Goal: Task Accomplishment & Management: Complete application form

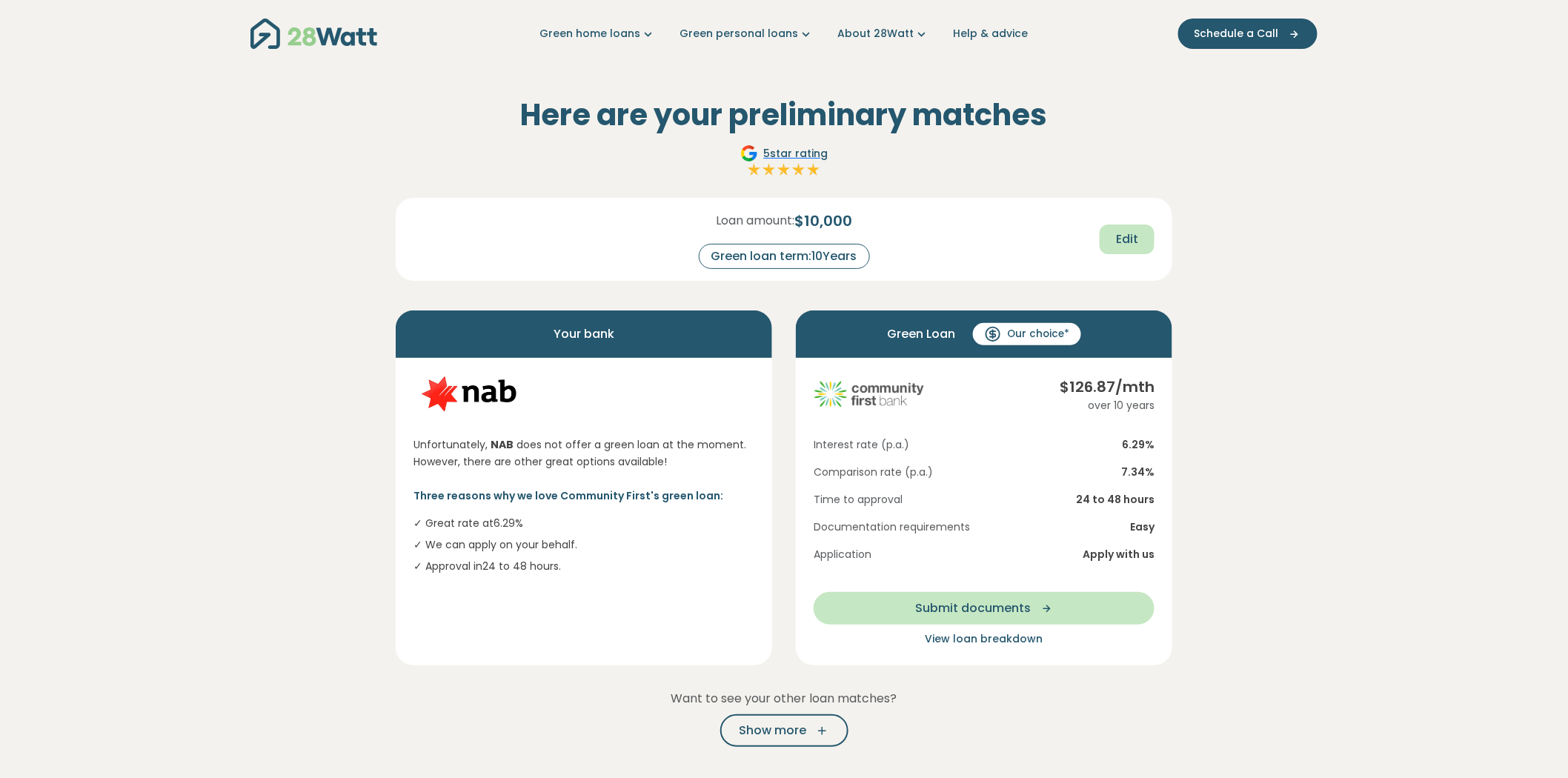
click at [1135, 237] on span "Edit" at bounding box center [1127, 240] width 22 height 17
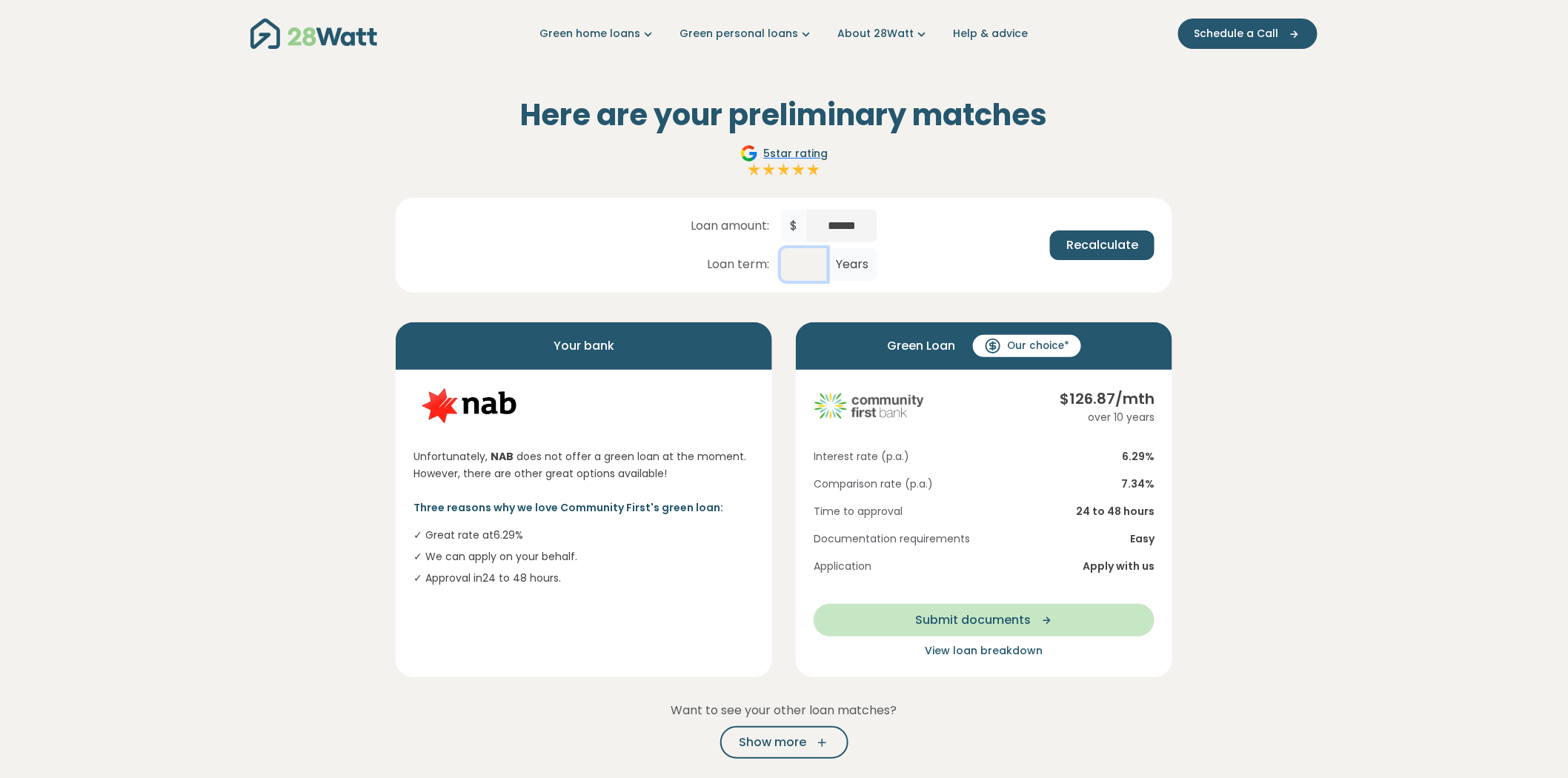
click at [801, 257] on input "**" at bounding box center [804, 264] width 46 height 32
type input "*"
click at [1096, 245] on span "Recalculate" at bounding box center [1102, 245] width 72 height 17
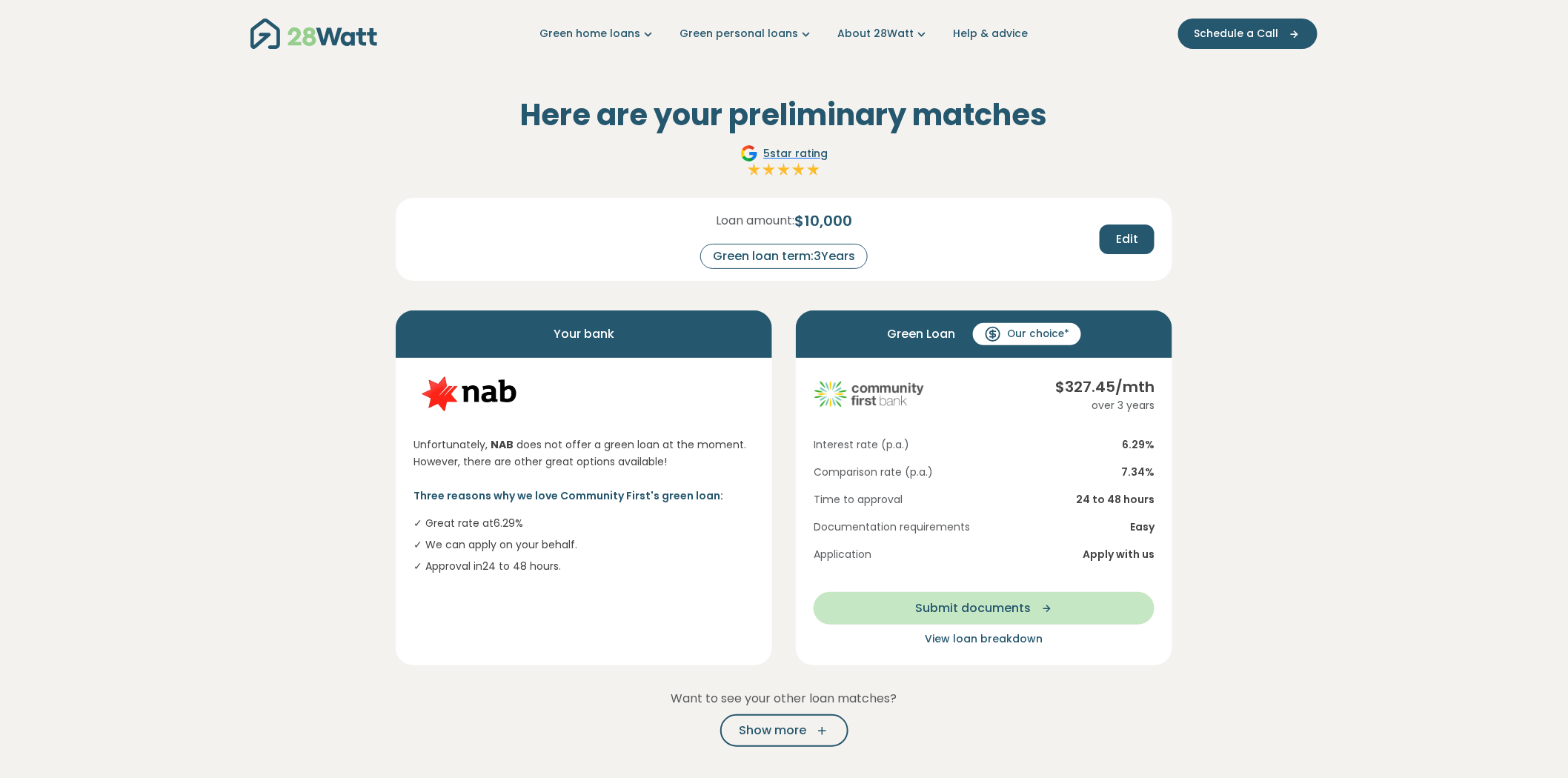
click at [1267, 363] on section "Here are your preliminary matches 5 star rating Loan amount: $ 10,000 Green loa…" at bounding box center [784, 584] width 1568 height 1033
click at [981, 609] on span "Submit documents" at bounding box center [973, 608] width 115 height 17
click at [993, 606] on span "Submit documents" at bounding box center [973, 608] width 115 height 17
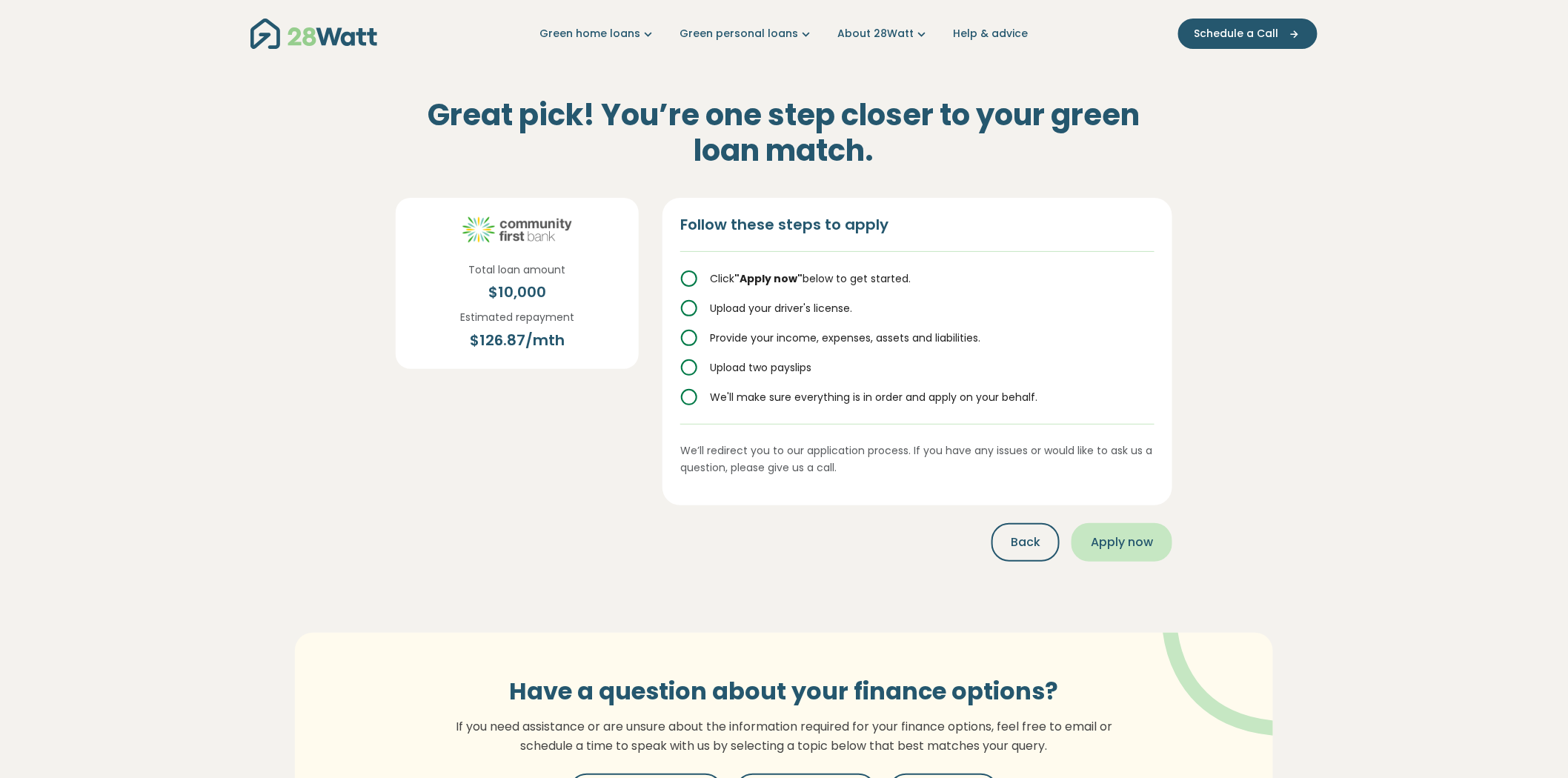
click at [1136, 534] on span "Apply now" at bounding box center [1121, 543] width 62 height 17
